Goal: Transaction & Acquisition: Purchase product/service

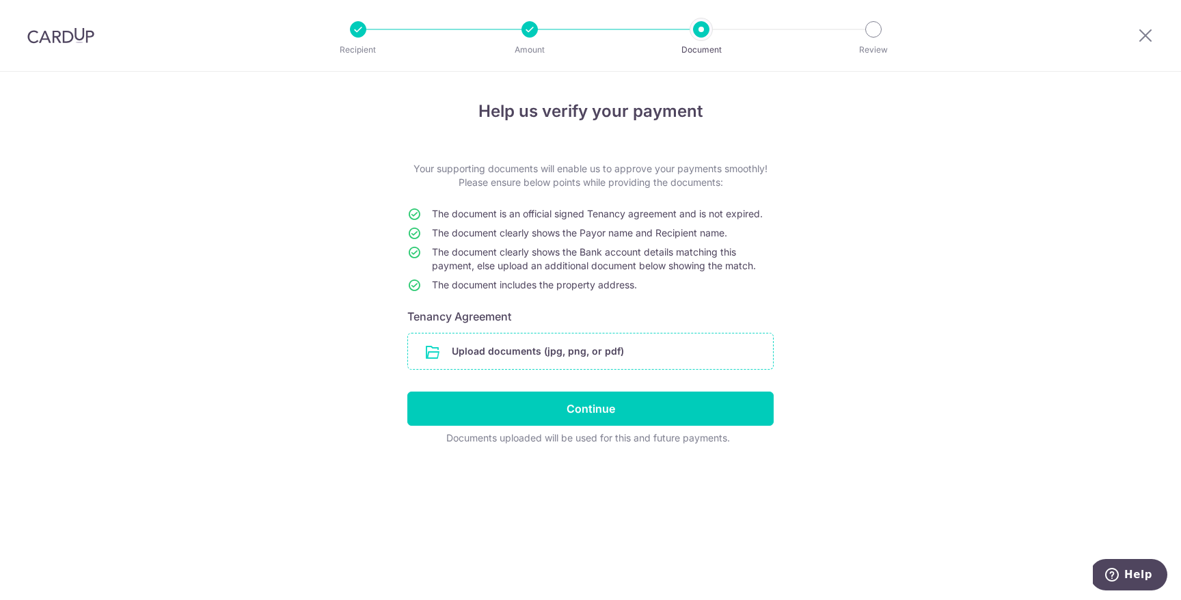
click at [564, 357] on input "file" at bounding box center [590, 351] width 365 height 36
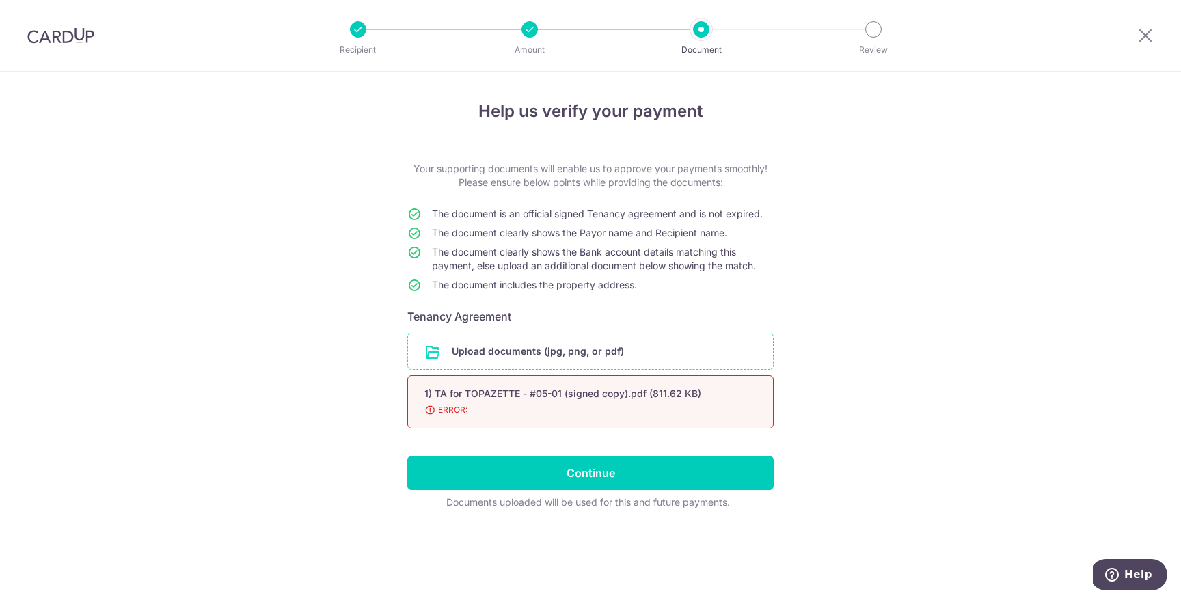
click at [451, 411] on span "ERROR:" at bounding box center [573, 410] width 299 height 14
click at [432, 411] on span "ERROR:" at bounding box center [573, 410] width 299 height 14
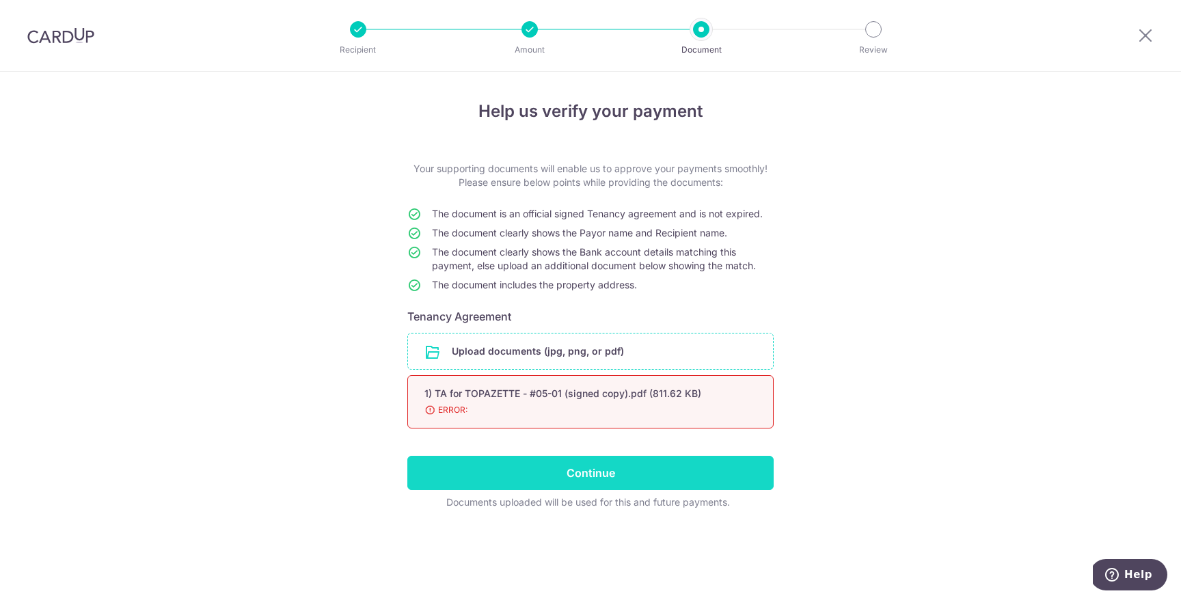
click at [624, 480] on input "Continue" at bounding box center [590, 473] width 366 height 34
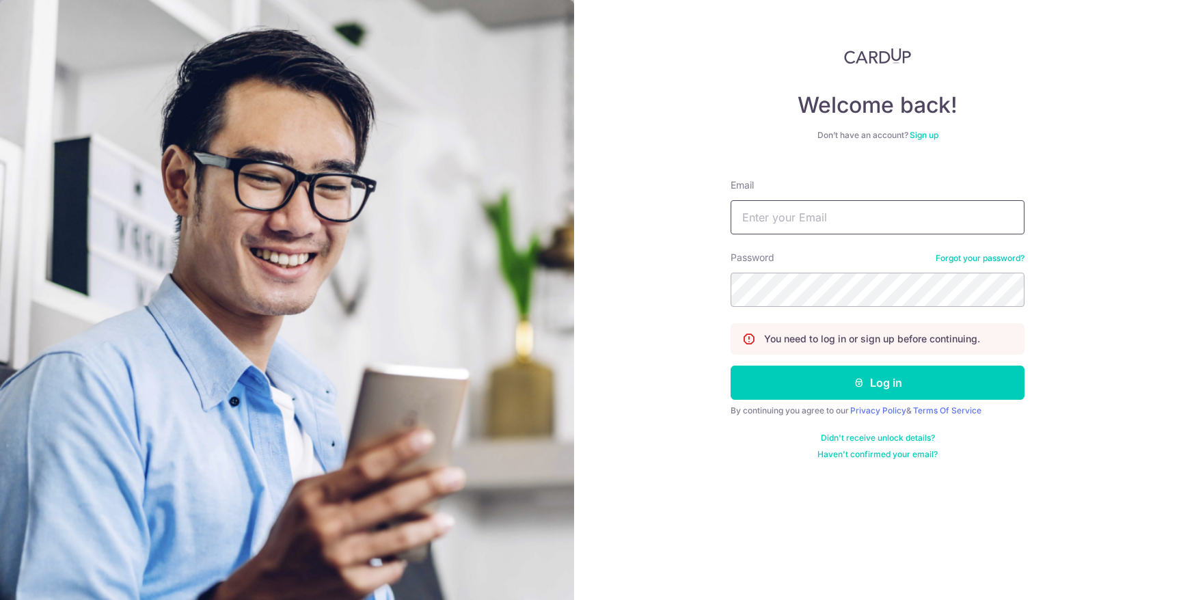
click at [872, 213] on input "Email" at bounding box center [878, 217] width 294 height 34
type input "josefyn@topazette.com"
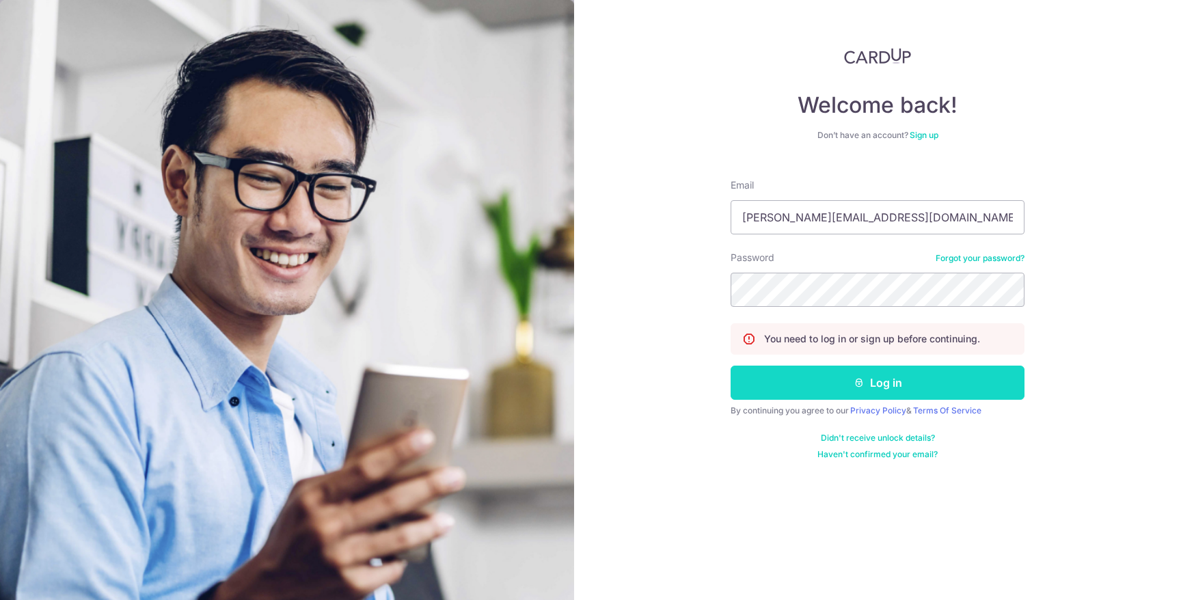
click at [858, 384] on icon "submit" at bounding box center [859, 382] width 11 height 11
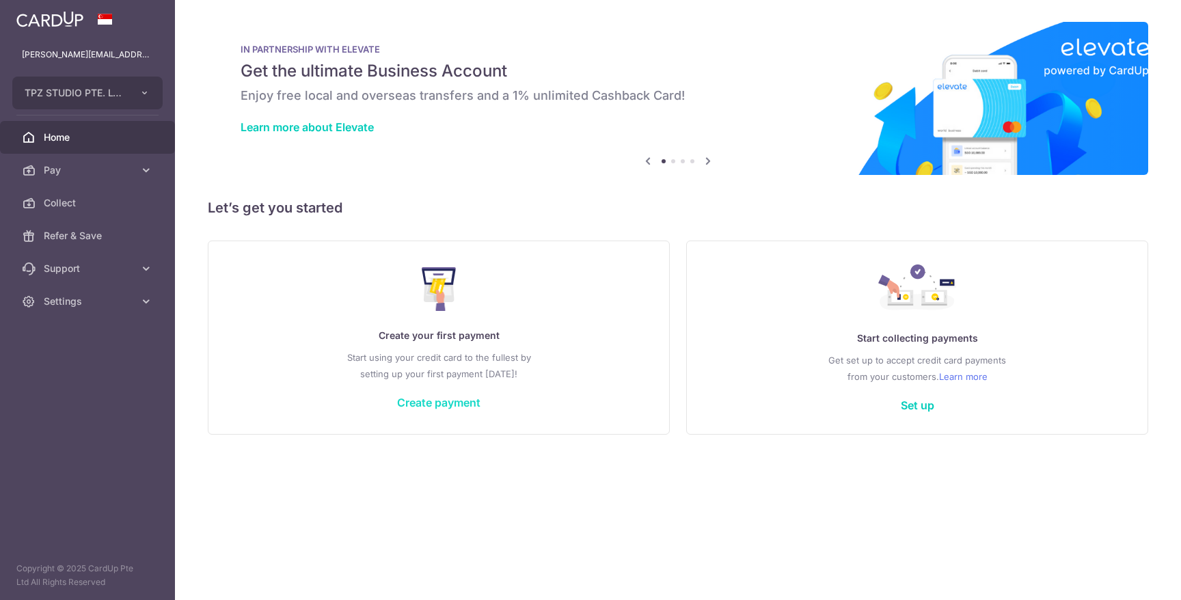
click at [431, 404] on link "Create payment" at bounding box center [438, 403] width 83 height 14
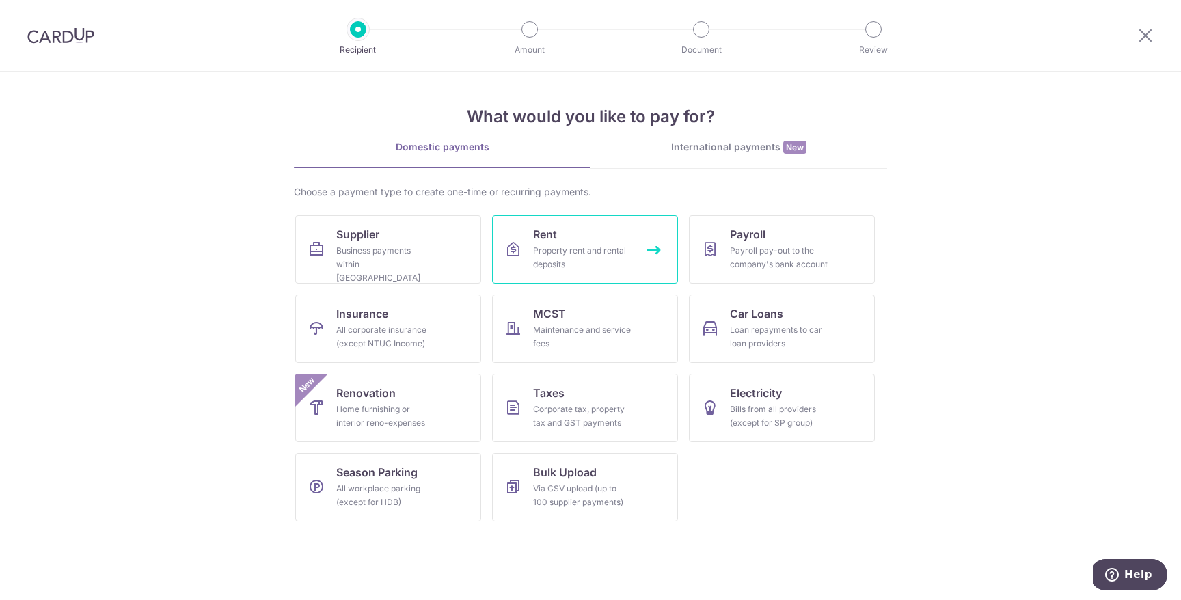
click at [578, 238] on link "Rent Property rent and rental deposits" at bounding box center [585, 249] width 186 height 68
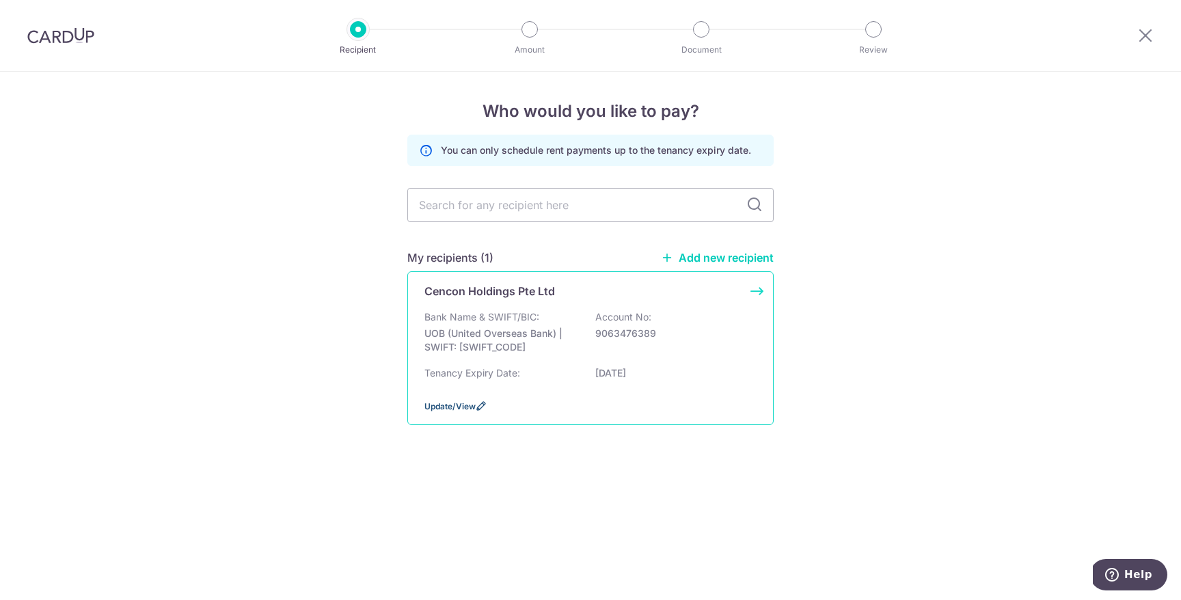
click at [472, 405] on span "Update/View" at bounding box center [449, 406] width 51 height 10
click at [447, 408] on span "Update/View" at bounding box center [449, 406] width 51 height 10
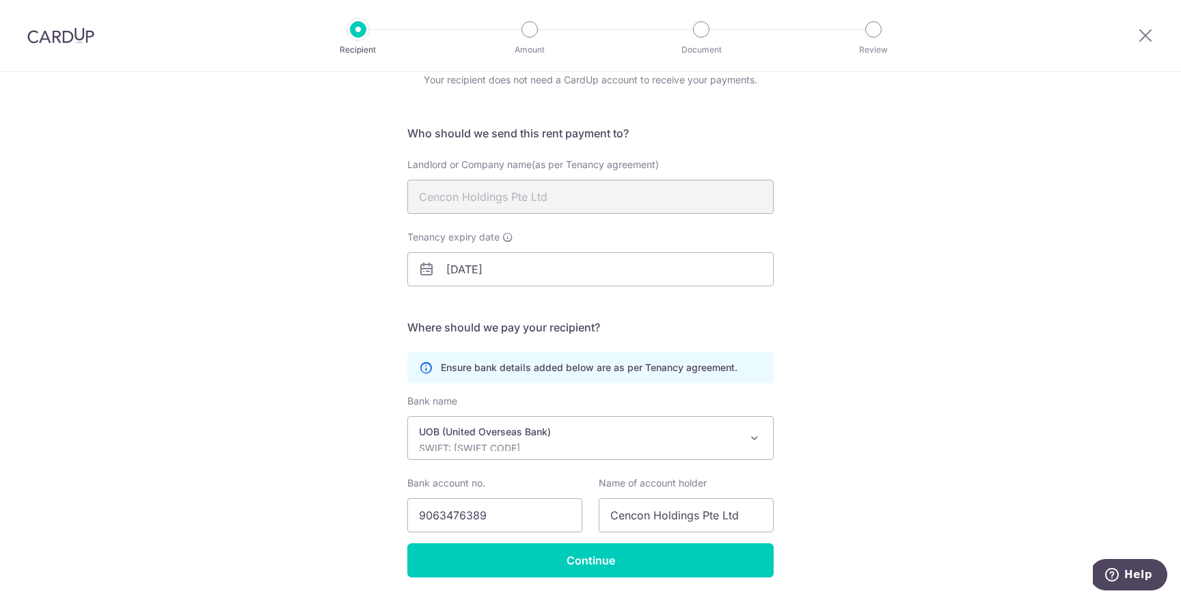
scroll to position [103, 0]
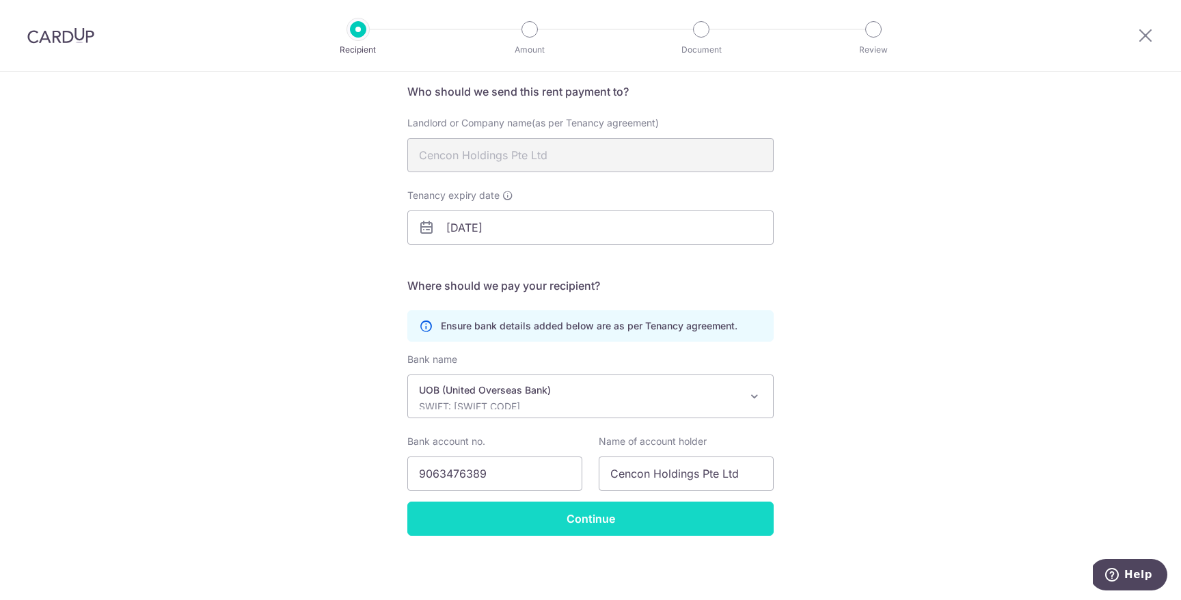
click at [645, 512] on input "Continue" at bounding box center [590, 519] width 366 height 34
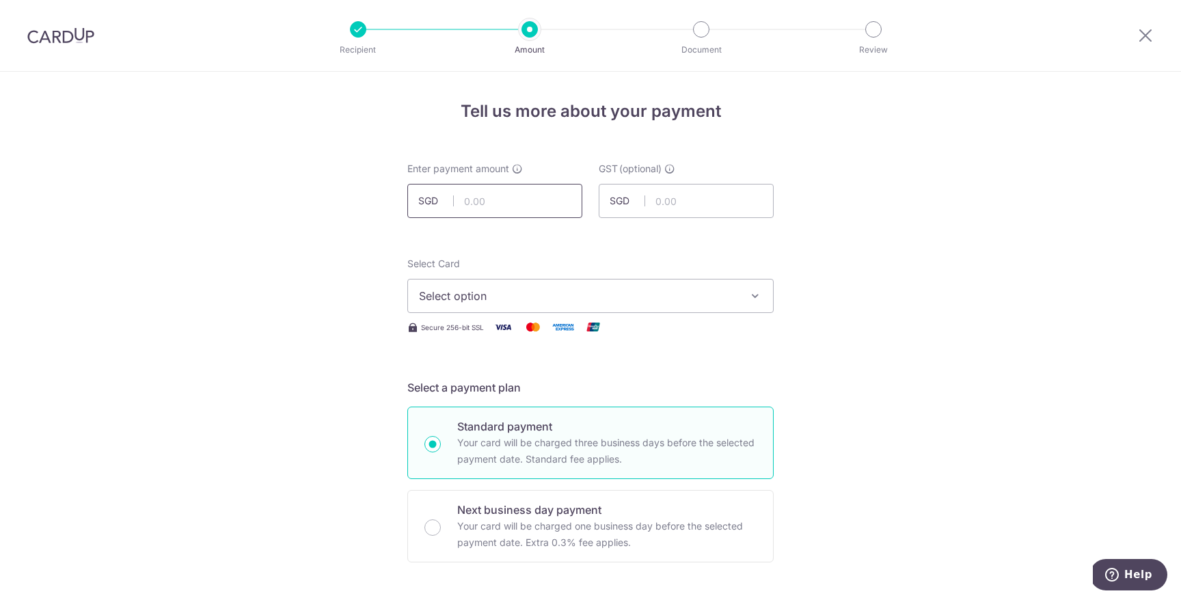
click at [521, 199] on input "text" at bounding box center [494, 201] width 175 height 34
type input "10,000.00"
click at [636, 297] on span "Select option" at bounding box center [578, 296] width 318 height 16
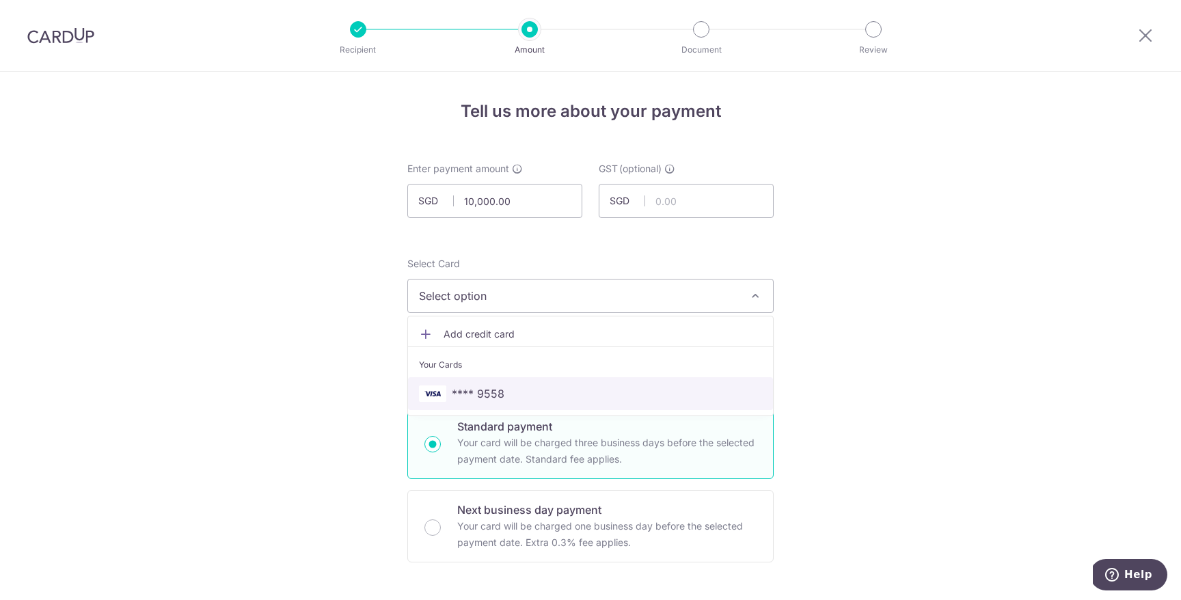
click at [574, 405] on link "**** 9558" at bounding box center [590, 393] width 365 height 33
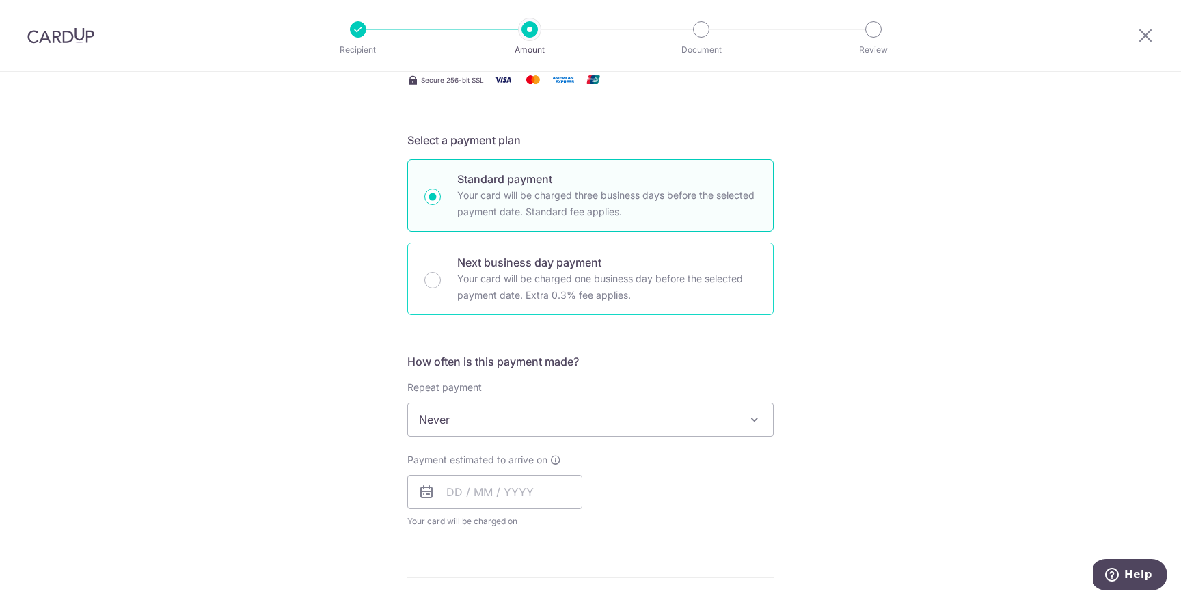
scroll to position [266, 0]
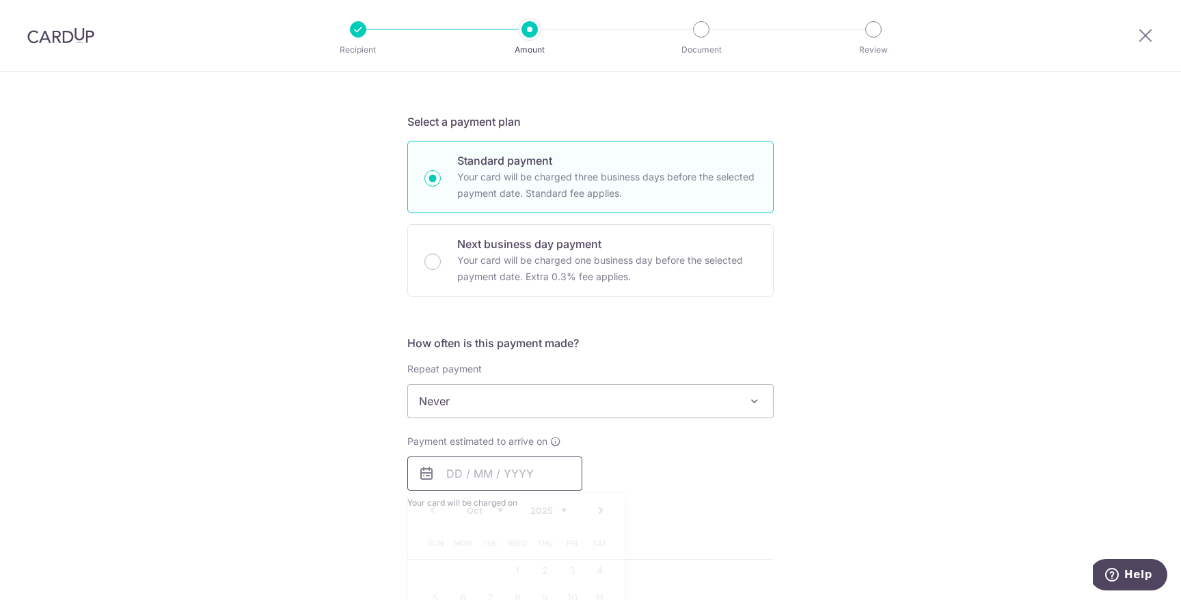
click at [453, 472] on input "text" at bounding box center [494, 473] width 175 height 34
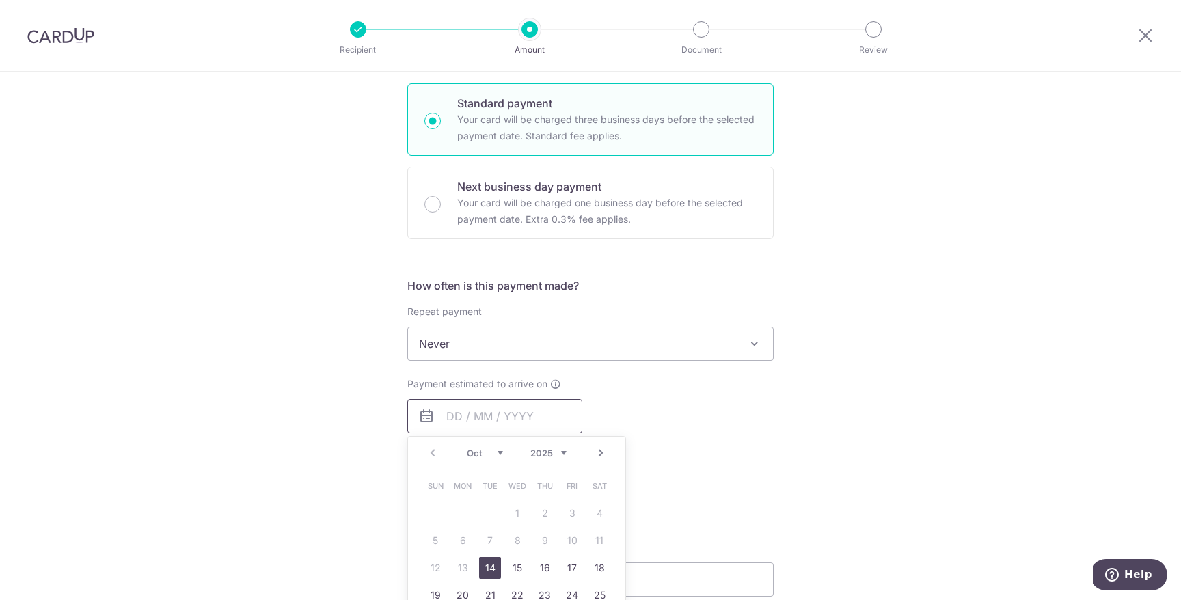
scroll to position [345, 0]
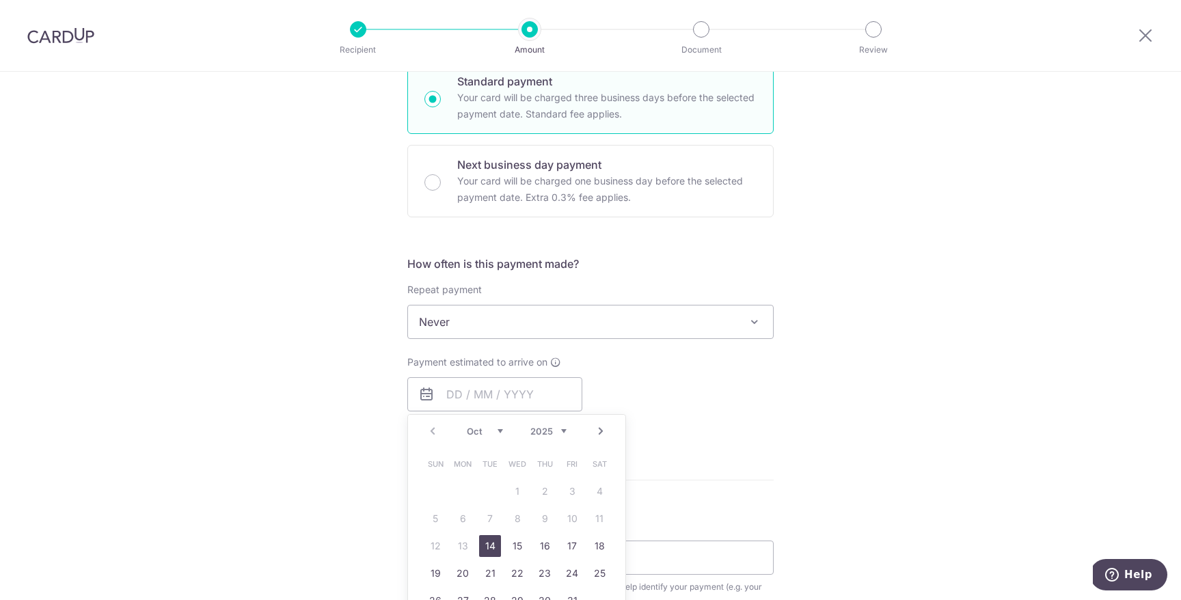
click at [482, 545] on link "14" at bounding box center [490, 546] width 22 height 22
type input "14/10/2025"
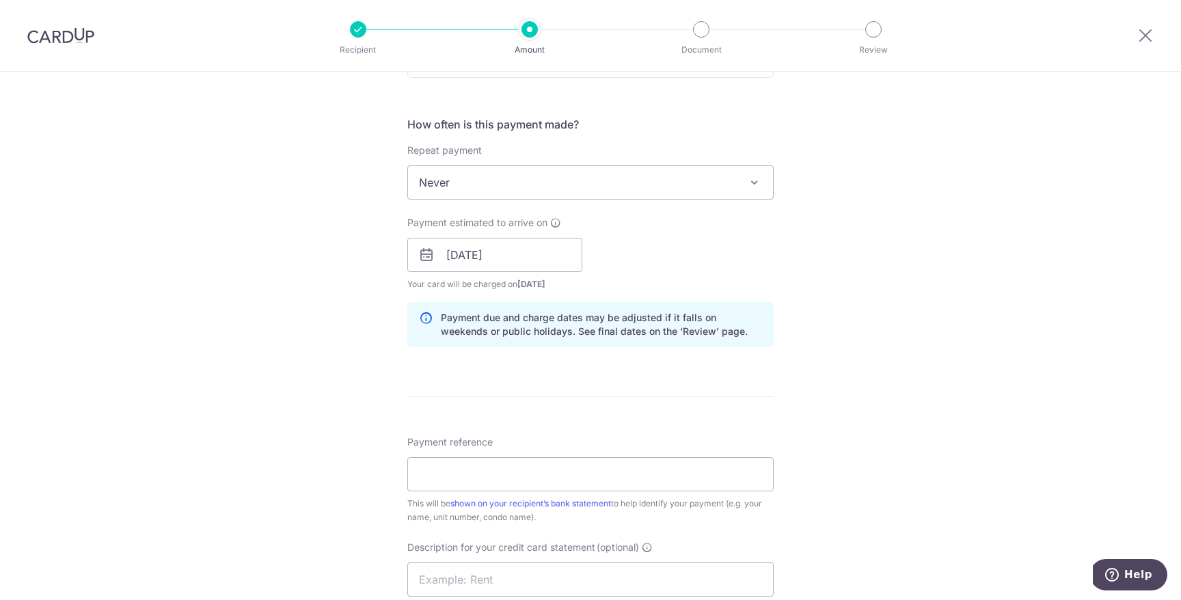
scroll to position [485, 0]
click at [517, 475] on input "Payment reference" at bounding box center [590, 473] width 366 height 34
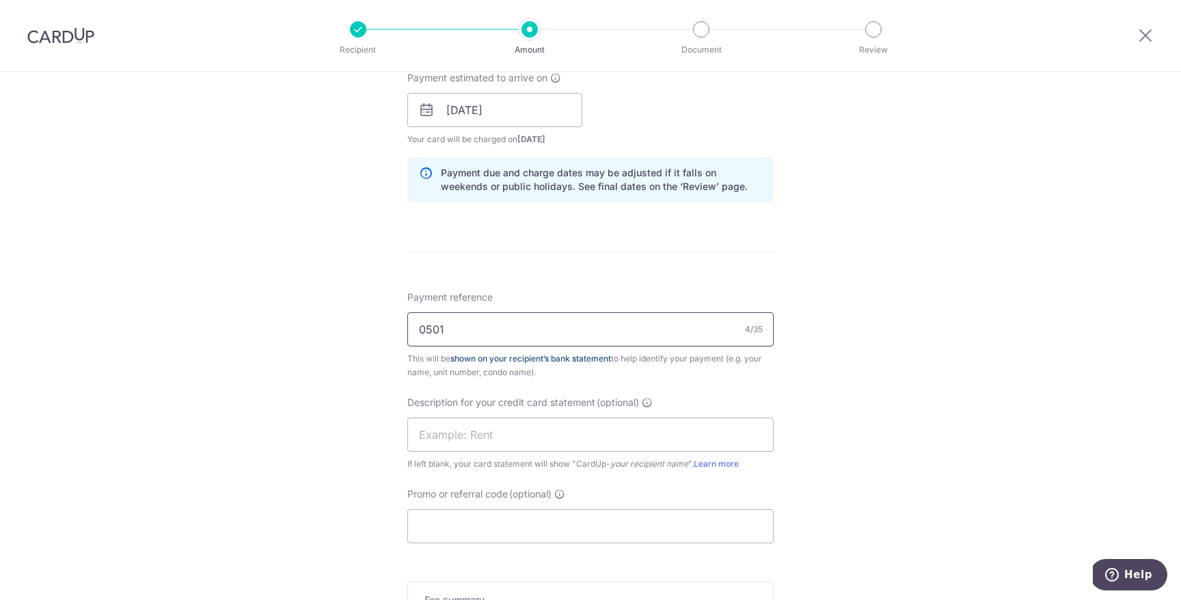
scroll to position [627, 0]
type input "0501"
click at [511, 448] on input "text" at bounding box center [590, 437] width 366 height 34
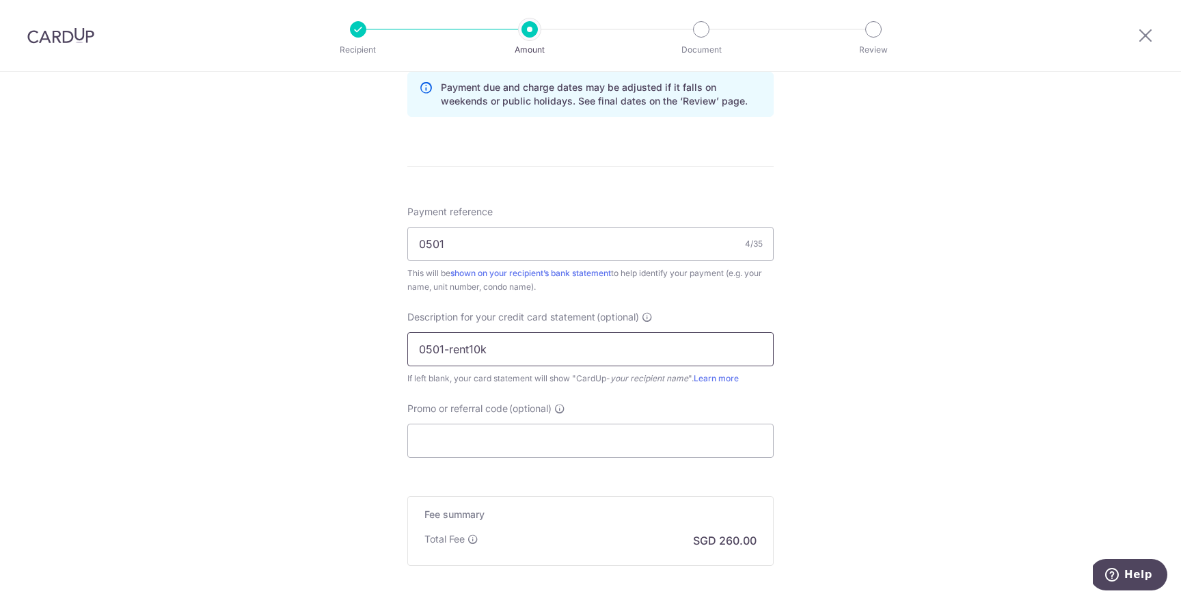
scroll to position [728, 0]
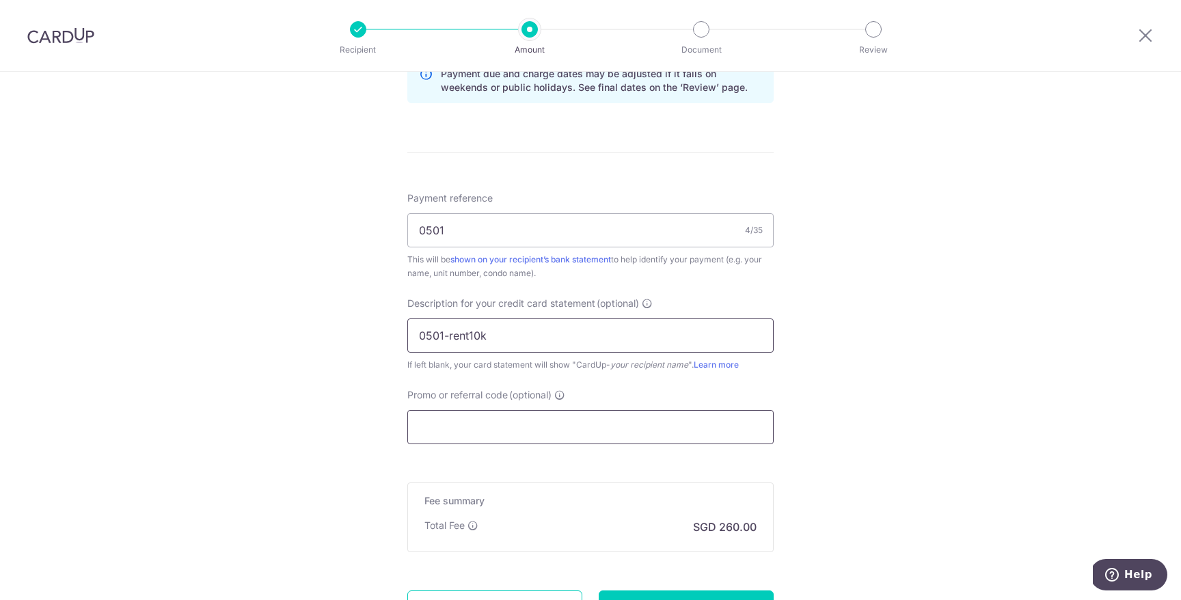
type input "0501-rent10k"
click at [524, 434] on input "Promo or referral code (optional)" at bounding box center [590, 427] width 366 height 34
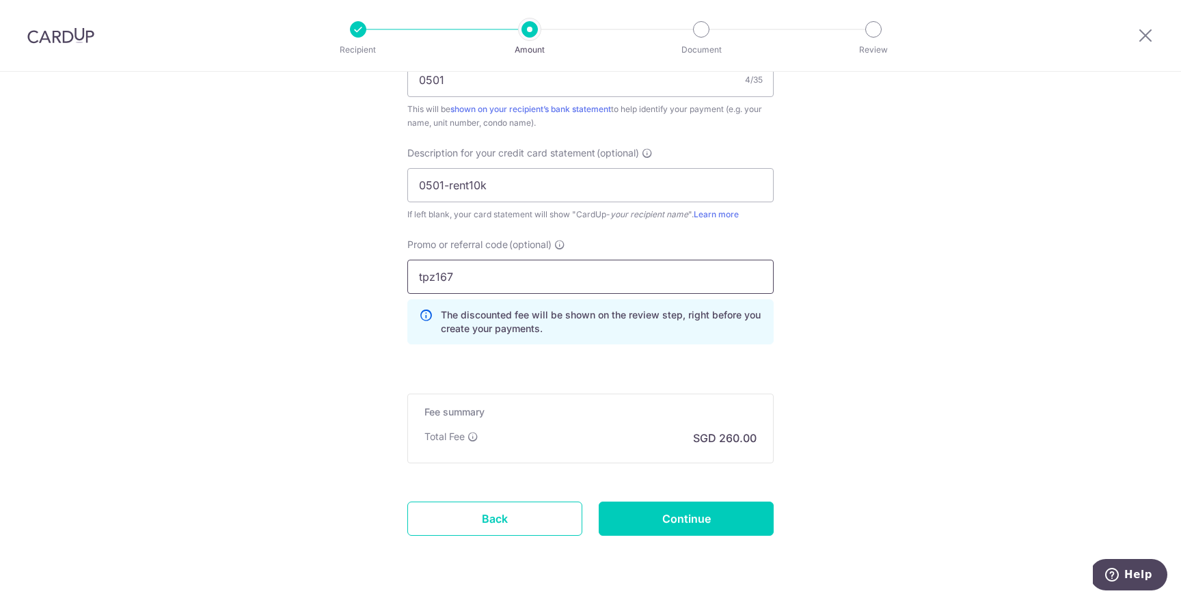
scroll to position [882, 0]
type input "tpz167"
click at [650, 509] on input "Continue" at bounding box center [686, 516] width 175 height 34
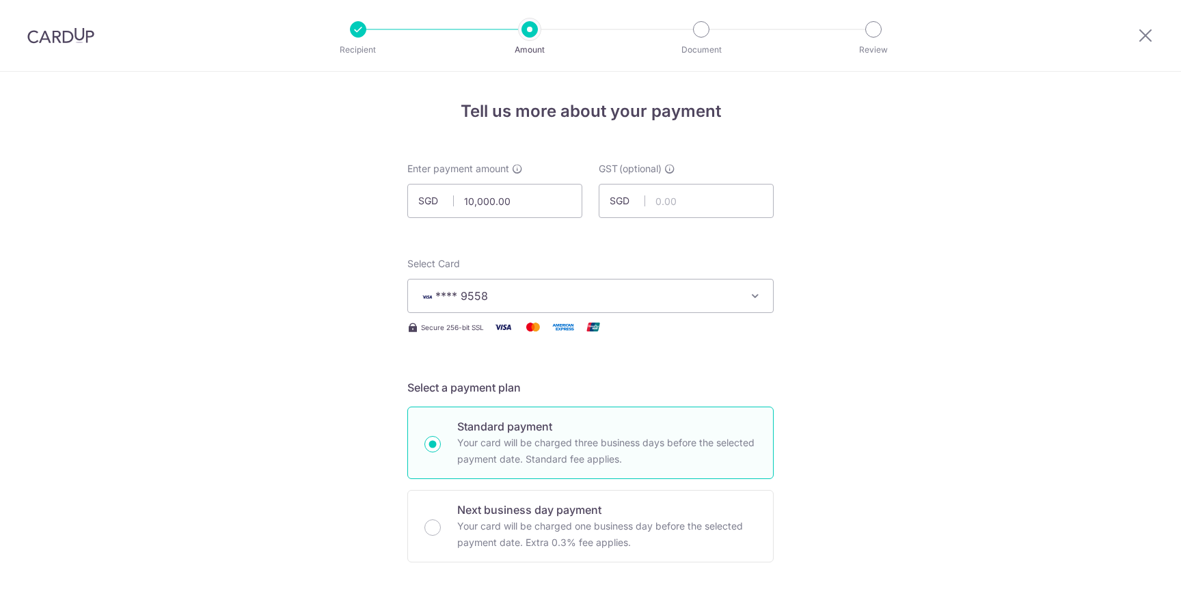
scroll to position [936, 0]
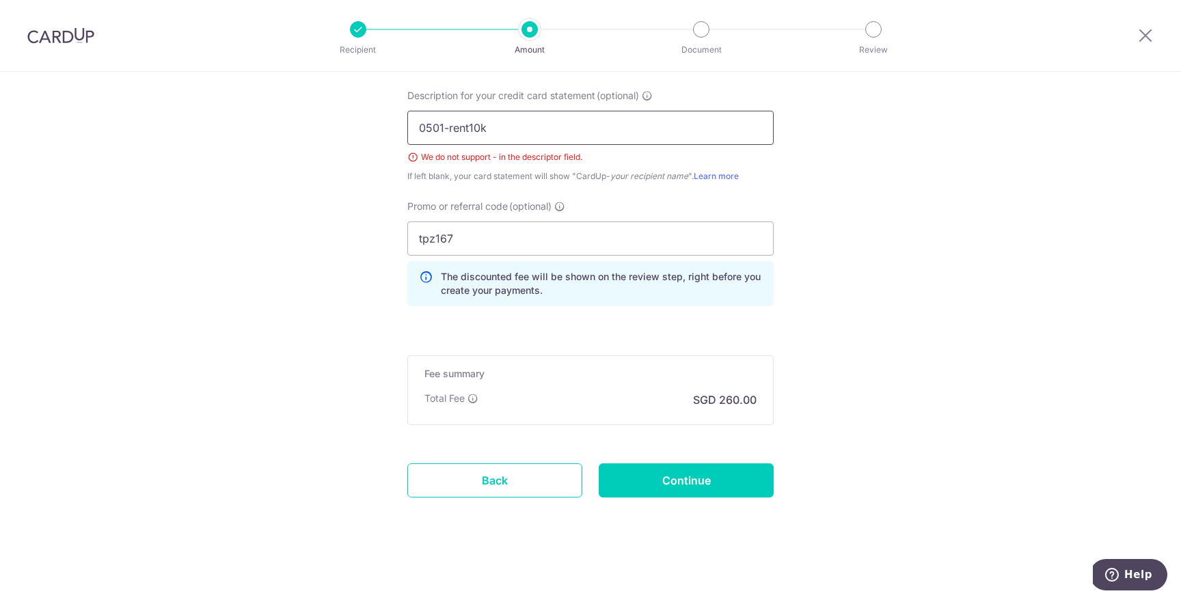
click at [443, 128] on input "0501-rent10k" at bounding box center [590, 128] width 366 height 34
type input "0501rent10k"
click at [666, 489] on input "Continue" at bounding box center [686, 480] width 175 height 34
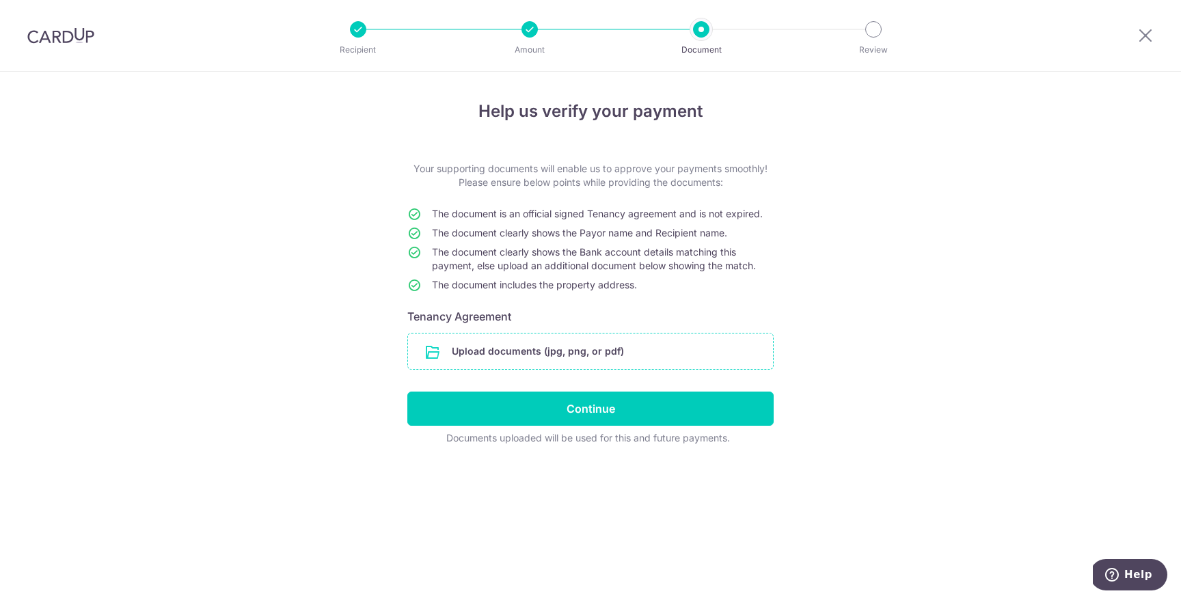
click at [658, 364] on input "file" at bounding box center [590, 351] width 365 height 36
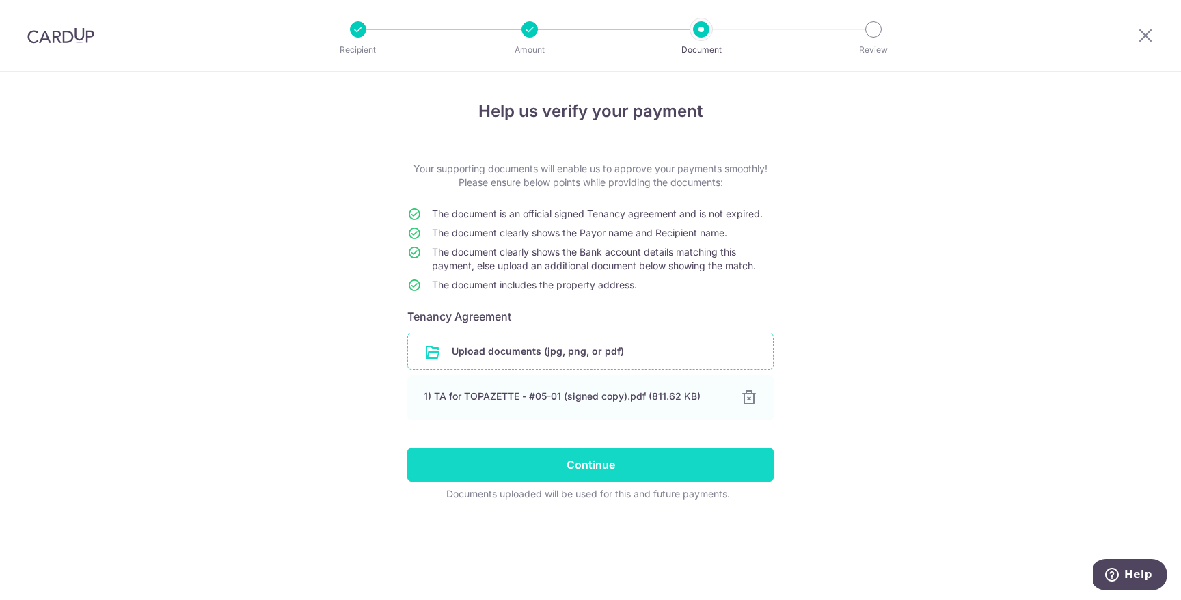
click at [578, 463] on input "Continue" at bounding box center [590, 465] width 366 height 34
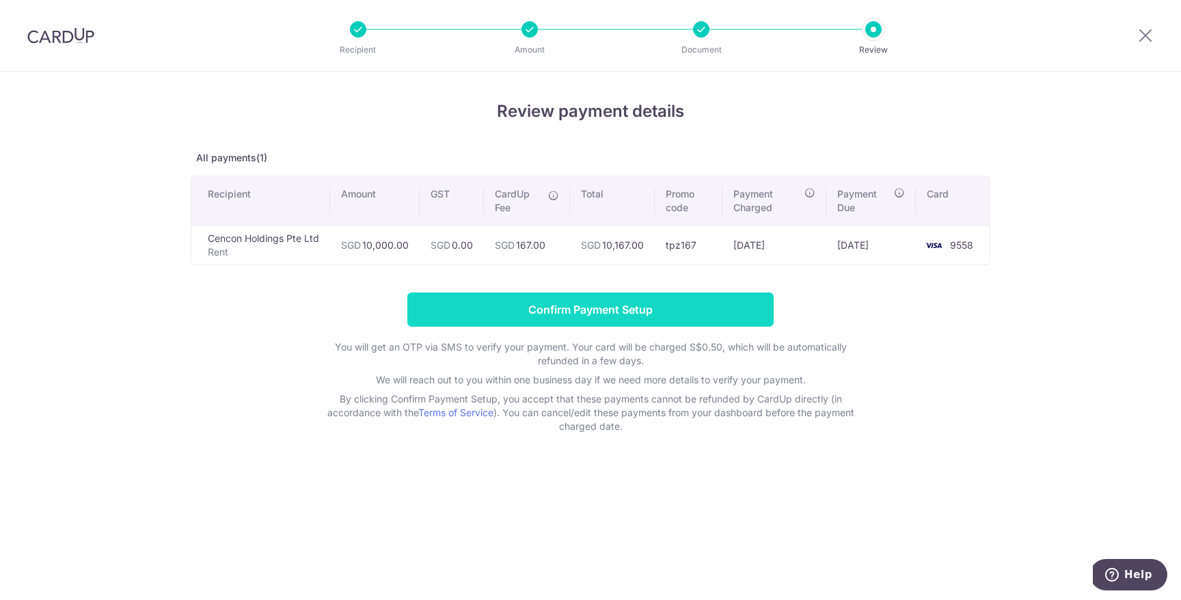
click at [607, 303] on input "Confirm Payment Setup" at bounding box center [590, 309] width 366 height 34
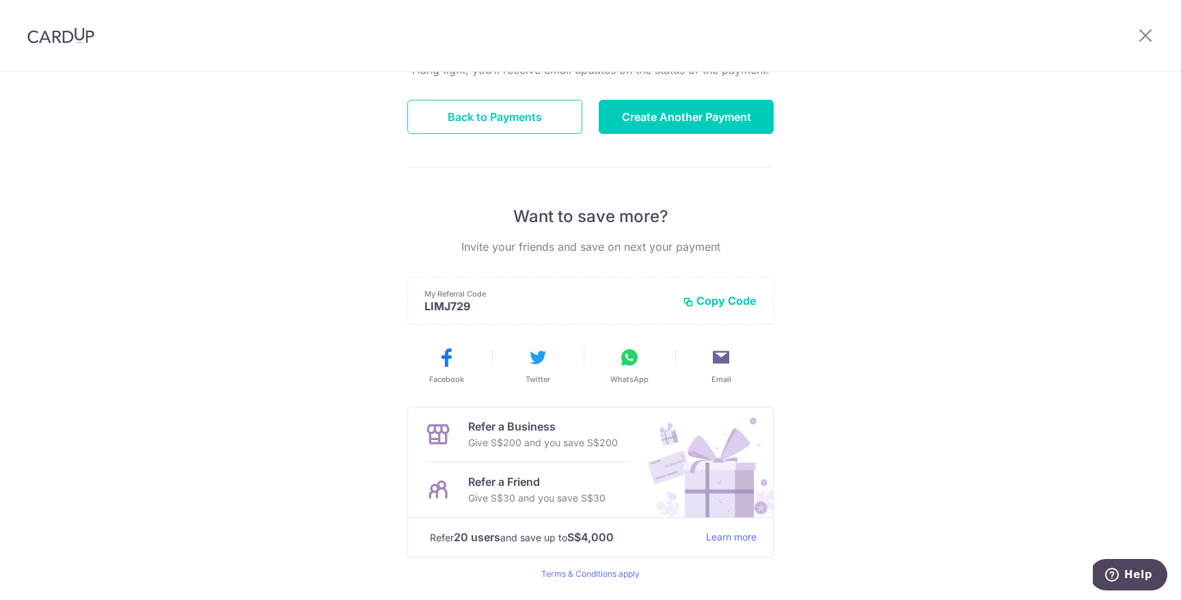
scroll to position [87, 0]
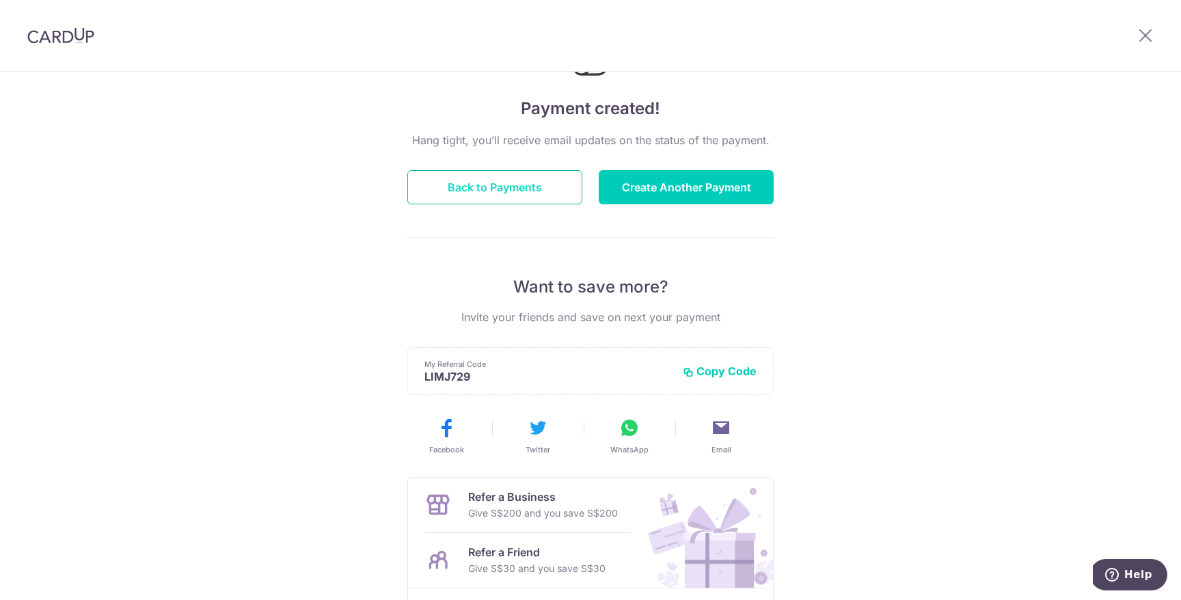
click at [489, 189] on button "Back to Payments" at bounding box center [494, 187] width 175 height 34
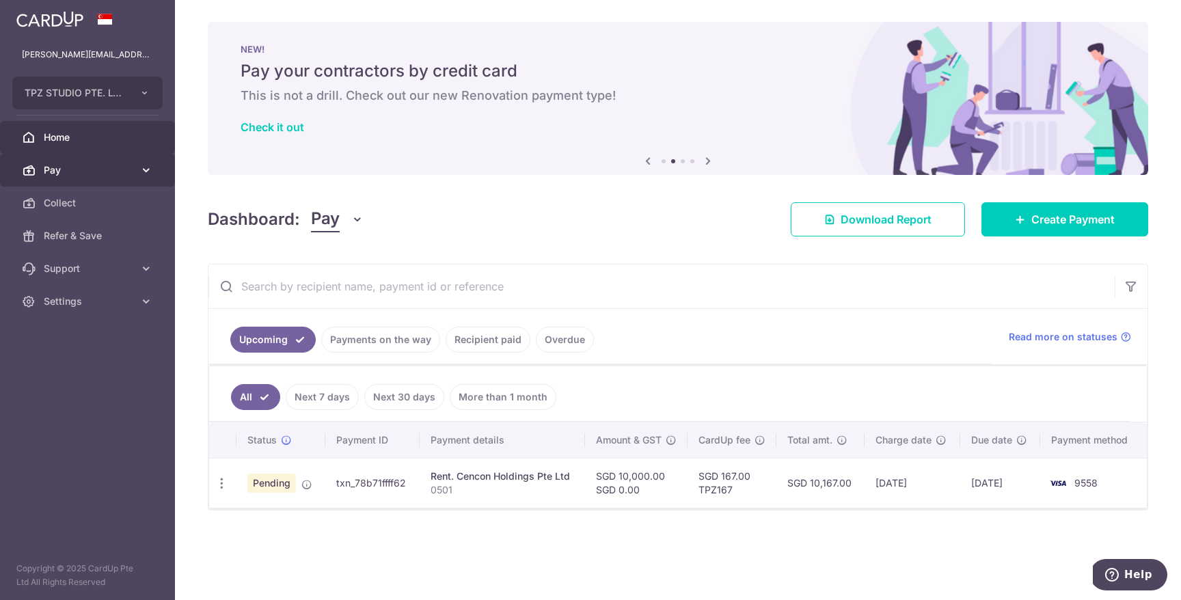
click at [113, 159] on link "Pay" at bounding box center [87, 170] width 175 height 33
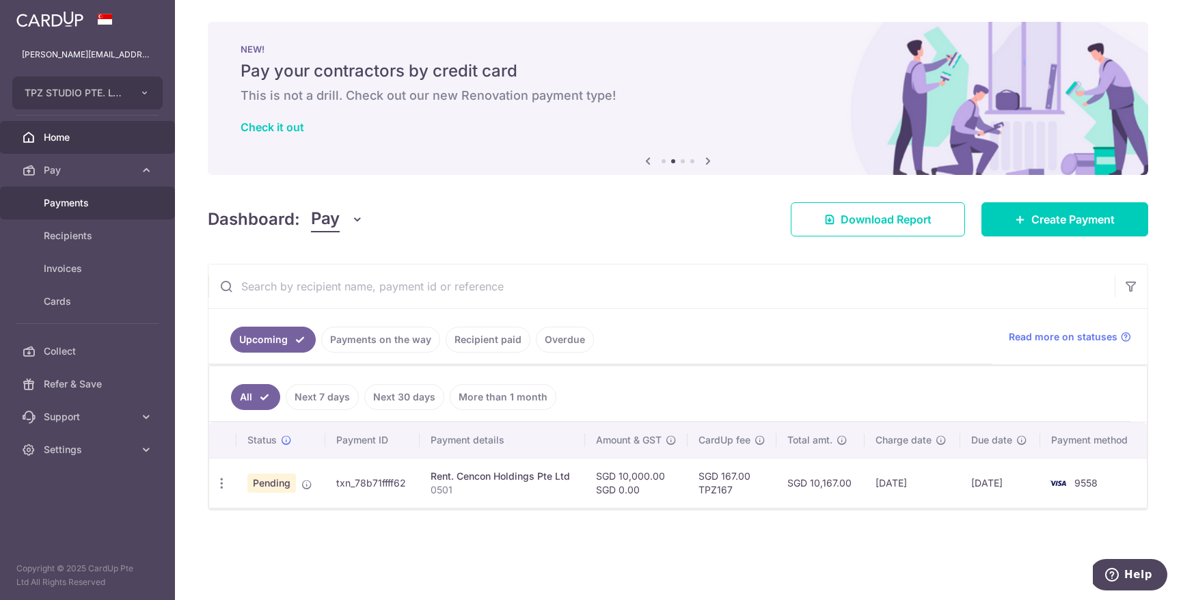
click at [106, 199] on span "Payments" at bounding box center [89, 203] width 90 height 14
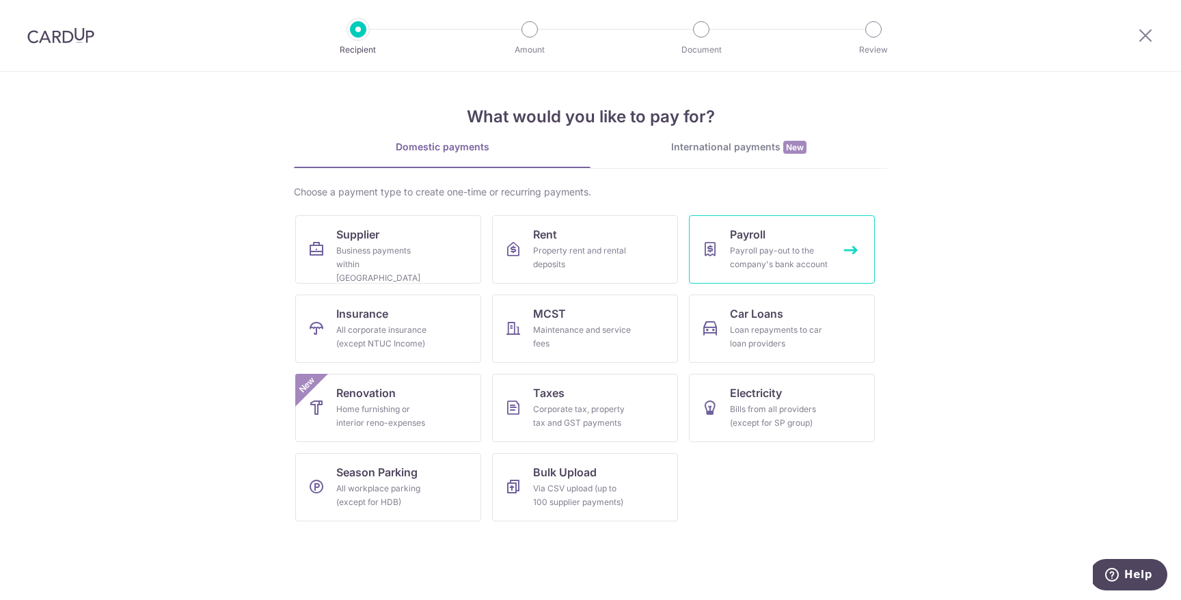
click at [813, 251] on div "Payroll pay-out to the company's bank account" at bounding box center [779, 257] width 98 height 27
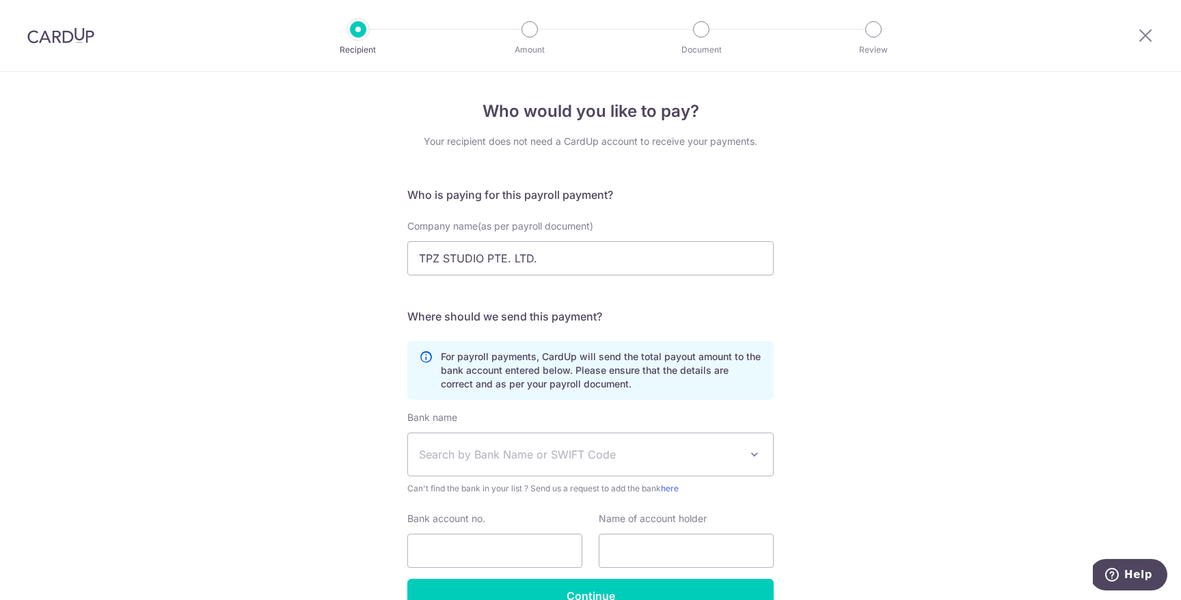
click at [581, 241] on div "Company name(as per payroll document) TPZ STUDIO PTE. LTD." at bounding box center [590, 247] width 366 height 56
click at [575, 253] on input "TPZ STUDIO PTE. LTD." at bounding box center [590, 258] width 366 height 34
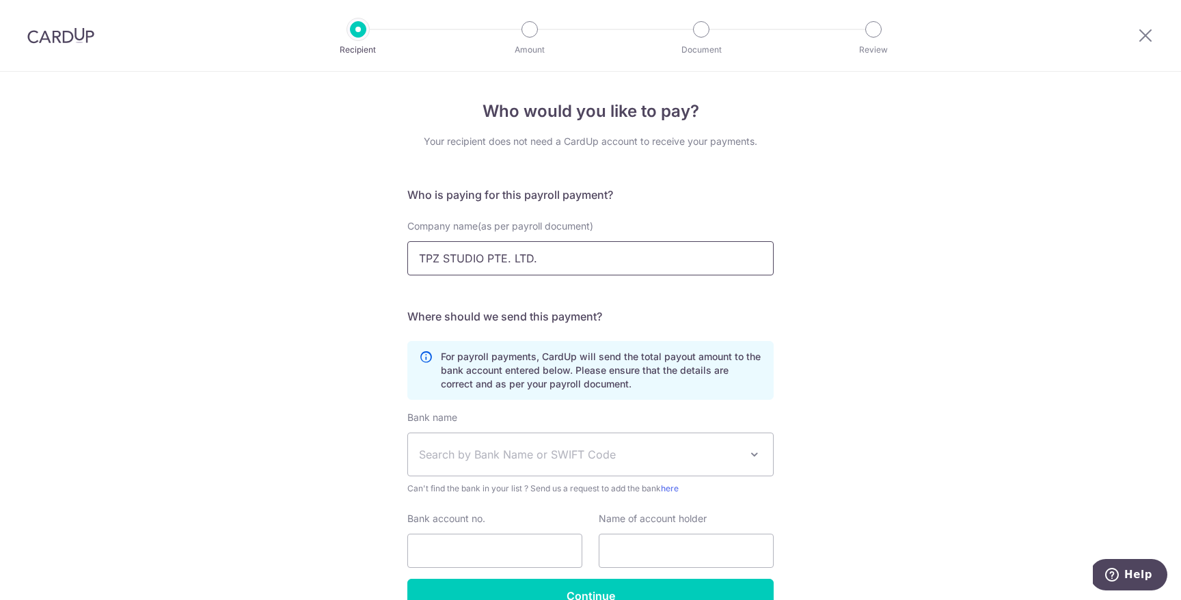
click at [575, 253] on input "TPZ STUDIO PTE. LTD." at bounding box center [590, 258] width 366 height 34
type input "TOPAZETTE"
click at [775, 293] on div "Who would you like to pay? Your recipient does not need a CardUp account to rec…" at bounding box center [590, 374] width 1181 height 605
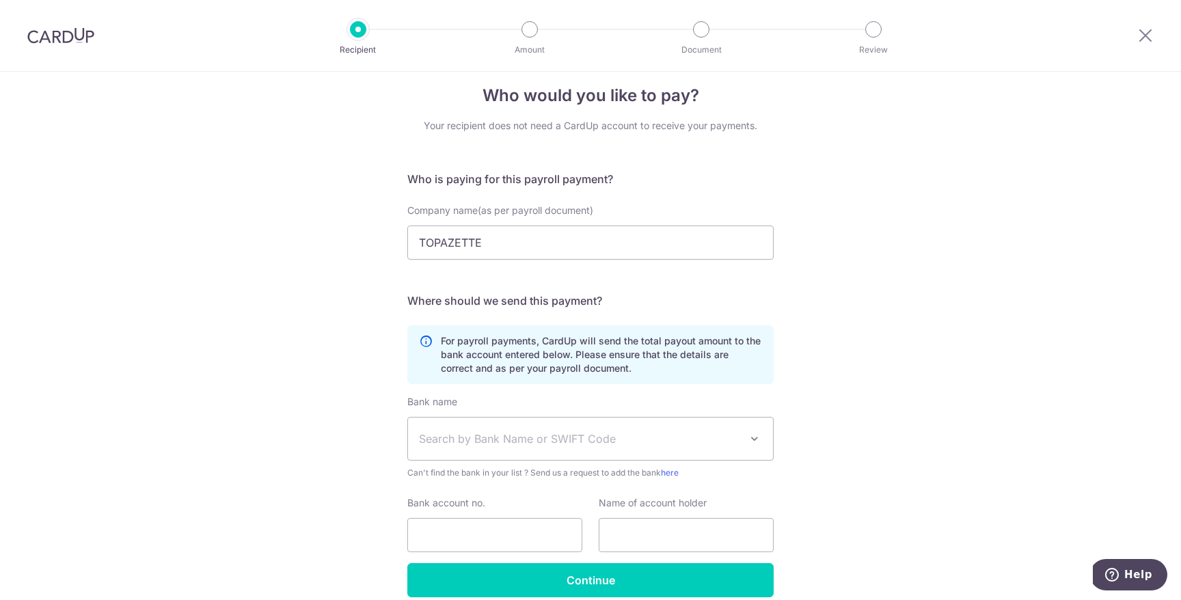
scroll to position [17, 0]
click at [506, 452] on span "Search by Bank Name or SWIFT Code" at bounding box center [590, 437] width 365 height 42
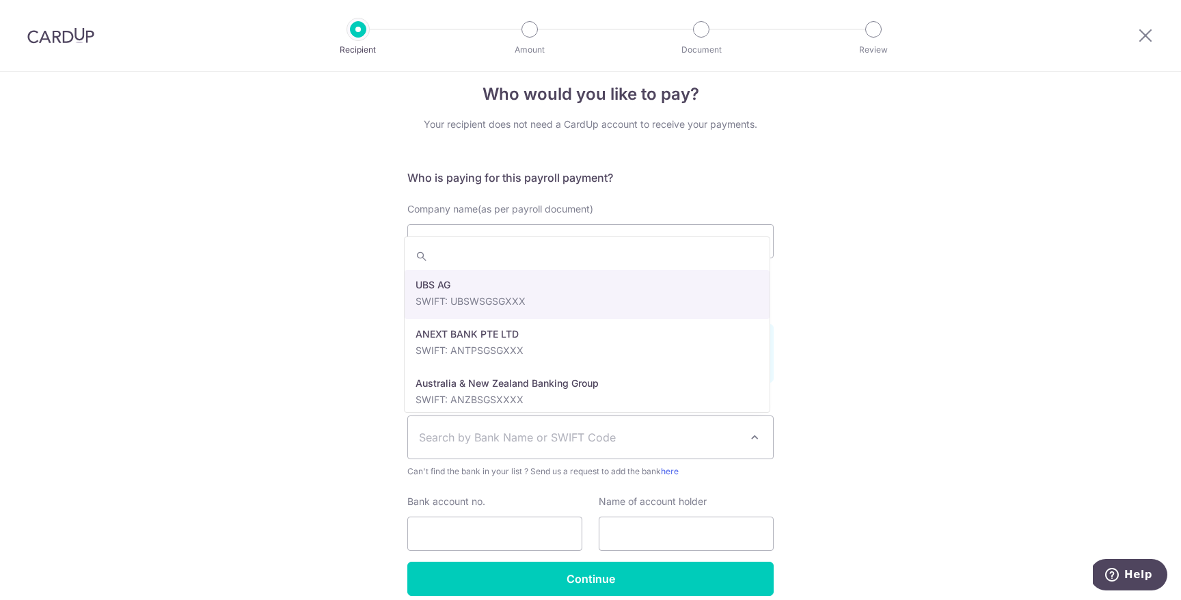
click at [506, 452] on span "Search by Bank Name or SWIFT Code" at bounding box center [590, 437] width 365 height 42
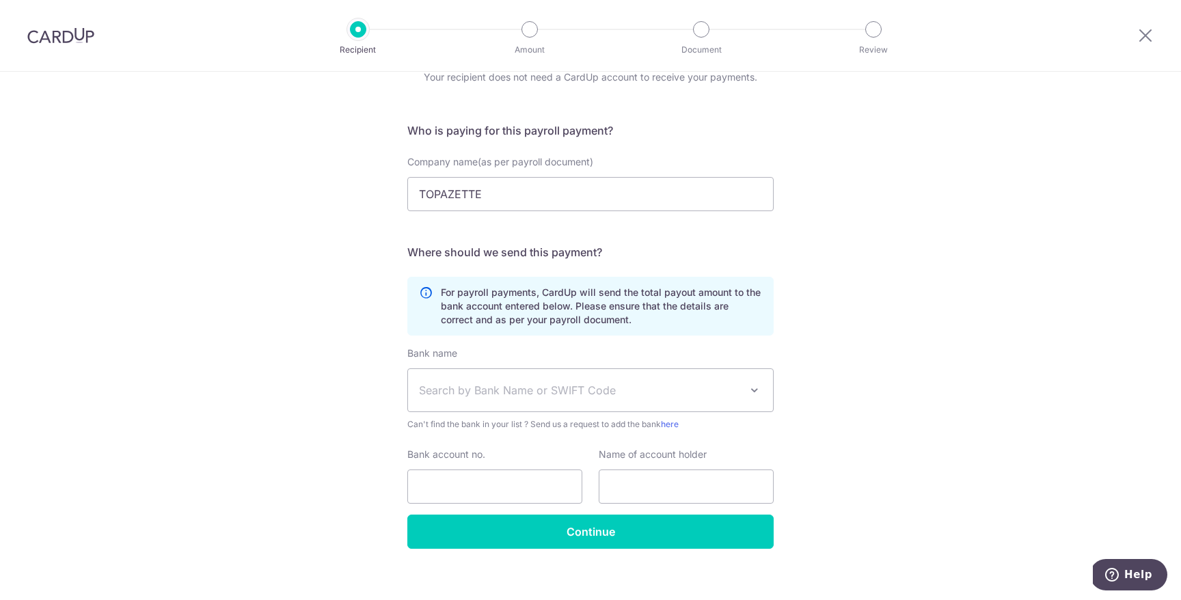
scroll to position [77, 0]
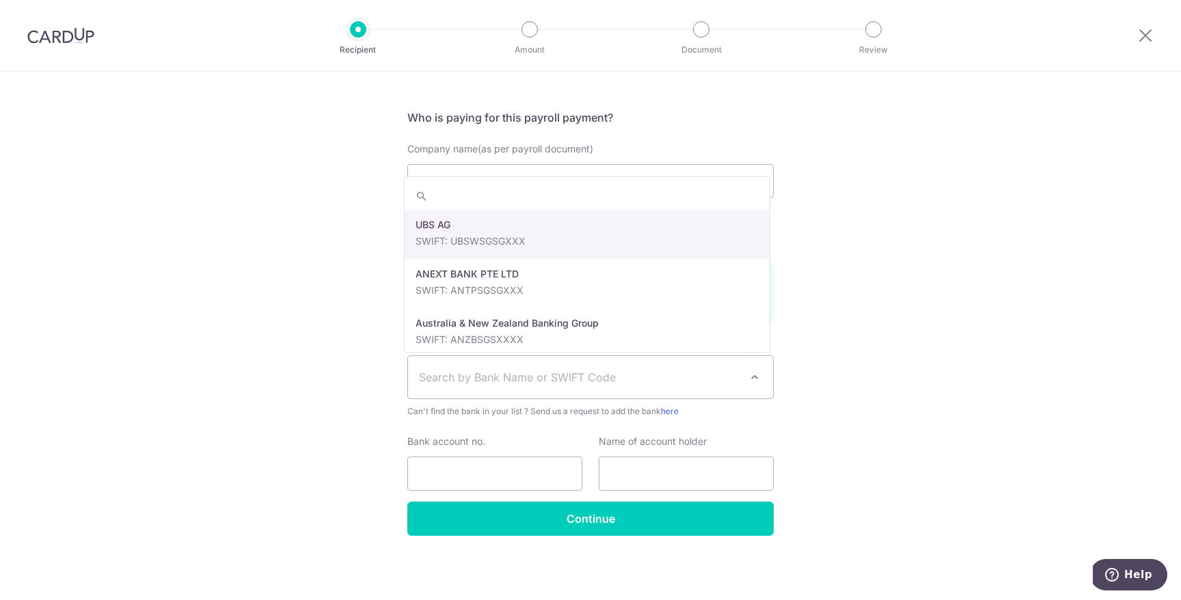
click at [629, 383] on span "Search by Bank Name or SWIFT Code" at bounding box center [579, 377] width 321 height 16
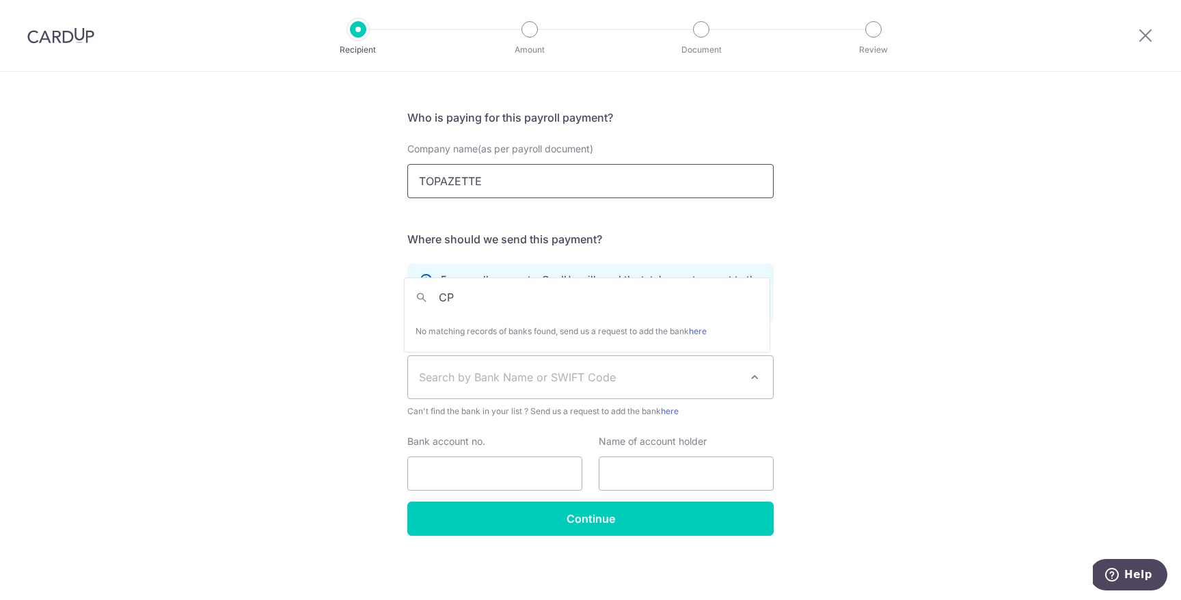
type input "C"
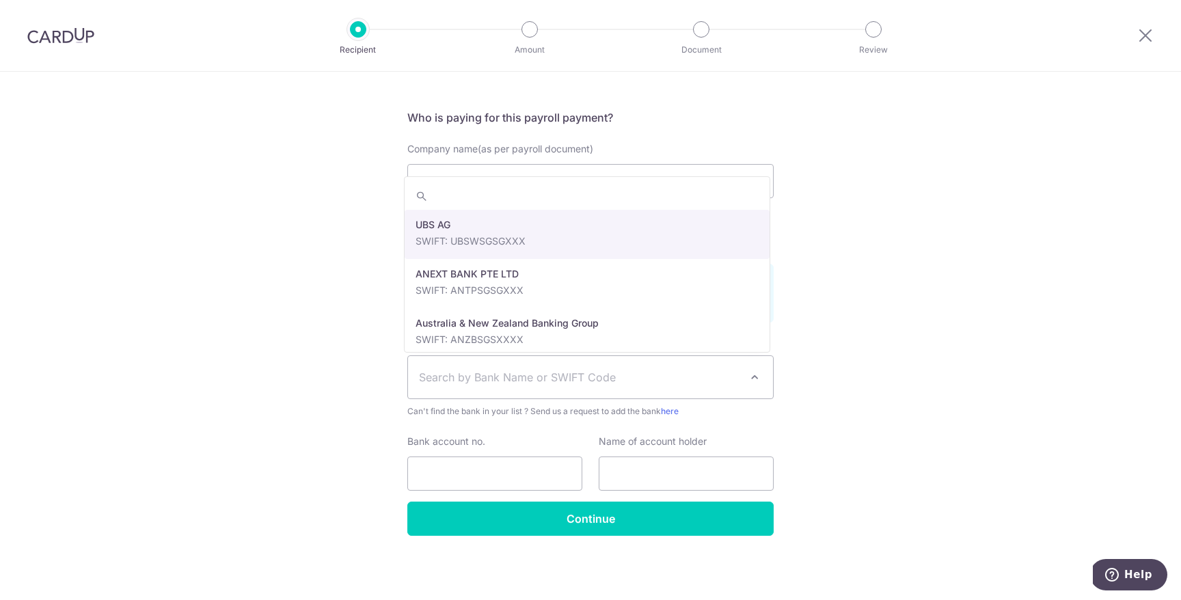
click at [1050, 412] on div "Who would you like to pay? Your recipient does not need a CardUp account to rec…" at bounding box center [590, 297] width 1181 height 605
